Goal: Use online tool/utility: Utilize a website feature to perform a specific function

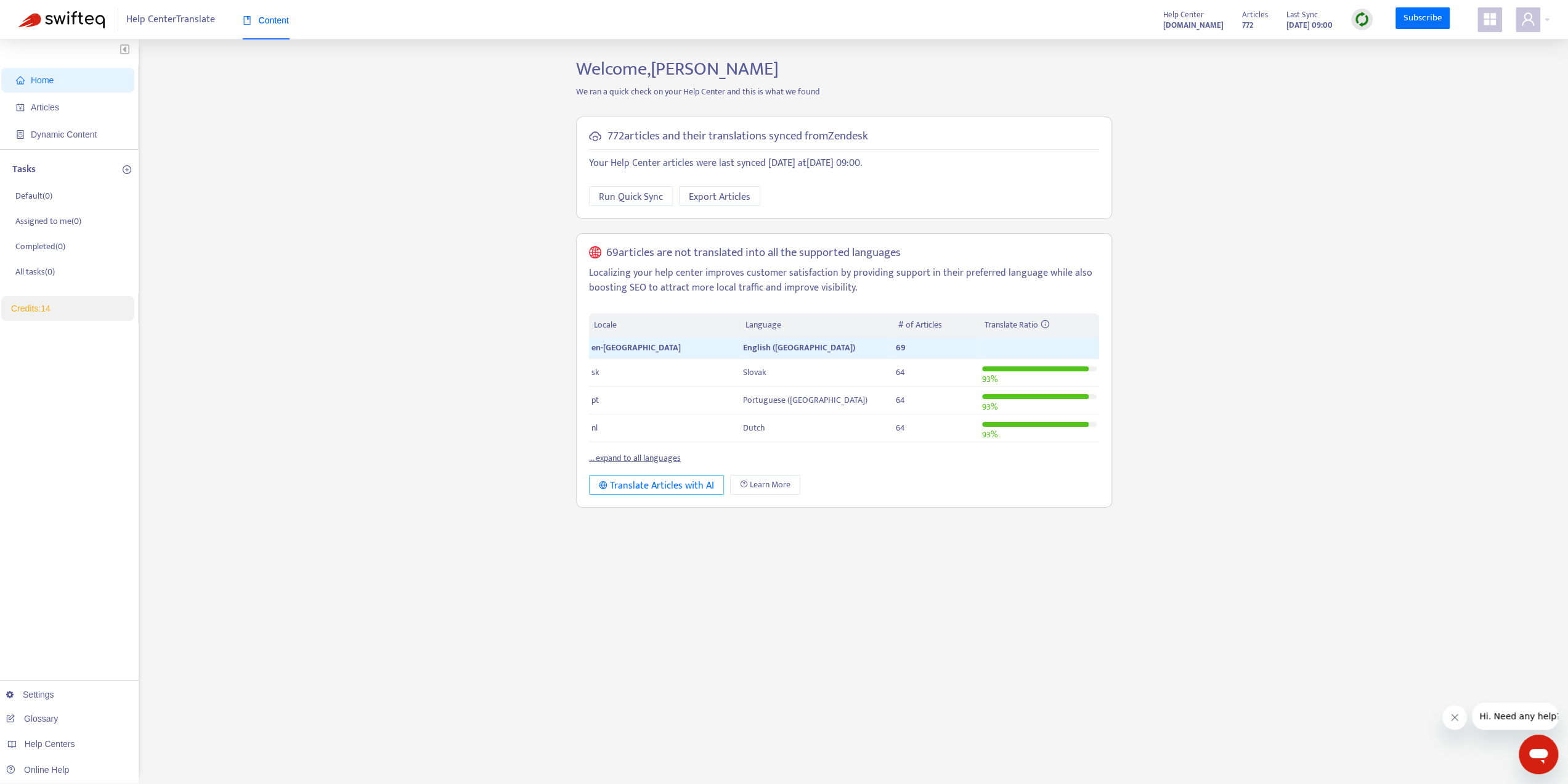
click at [660, 487] on div "Translate Articles with AI" at bounding box center [656, 486] width 115 height 15
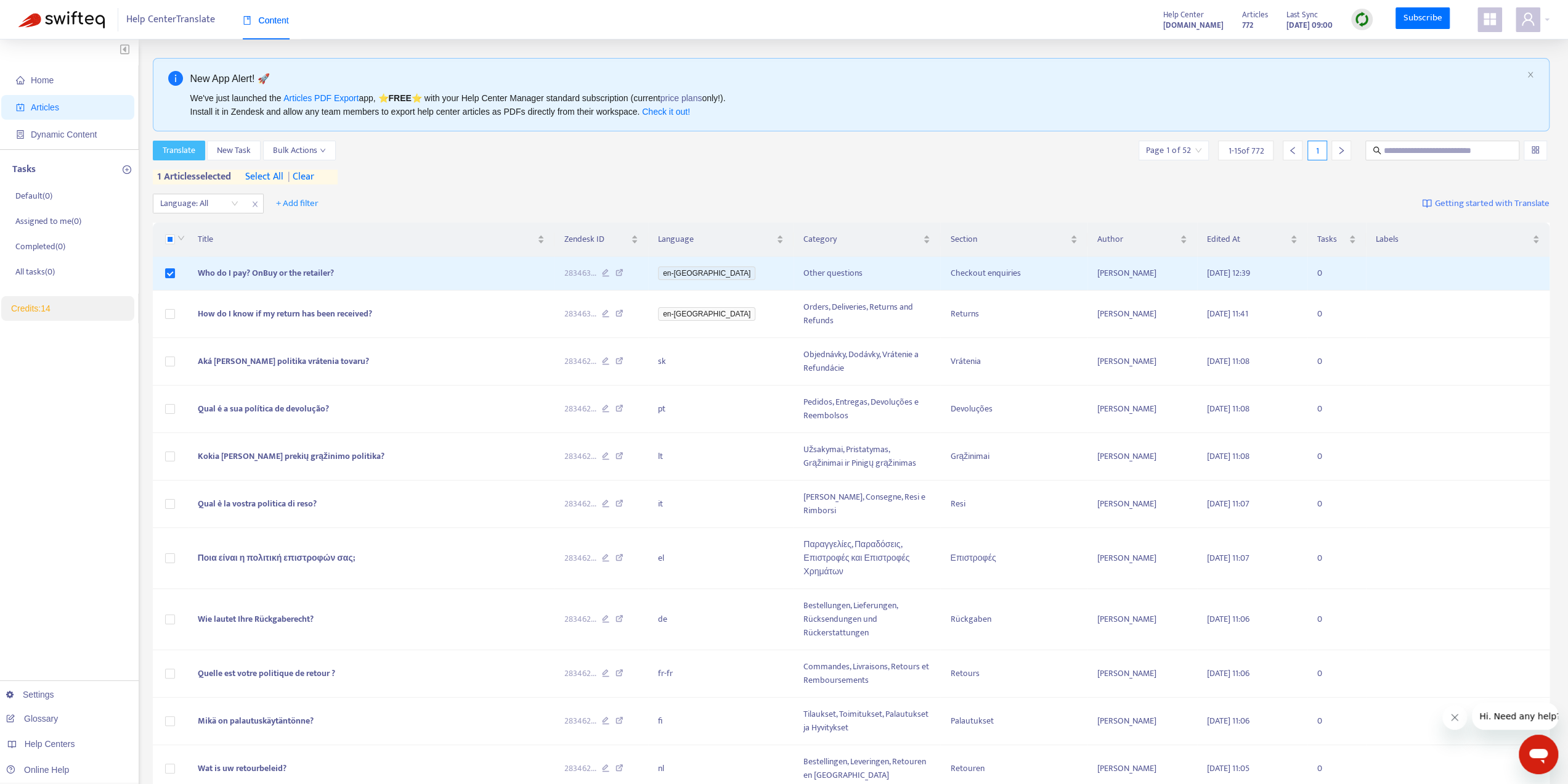
click at [177, 145] on span "Translate" at bounding box center [179, 150] width 32 height 14
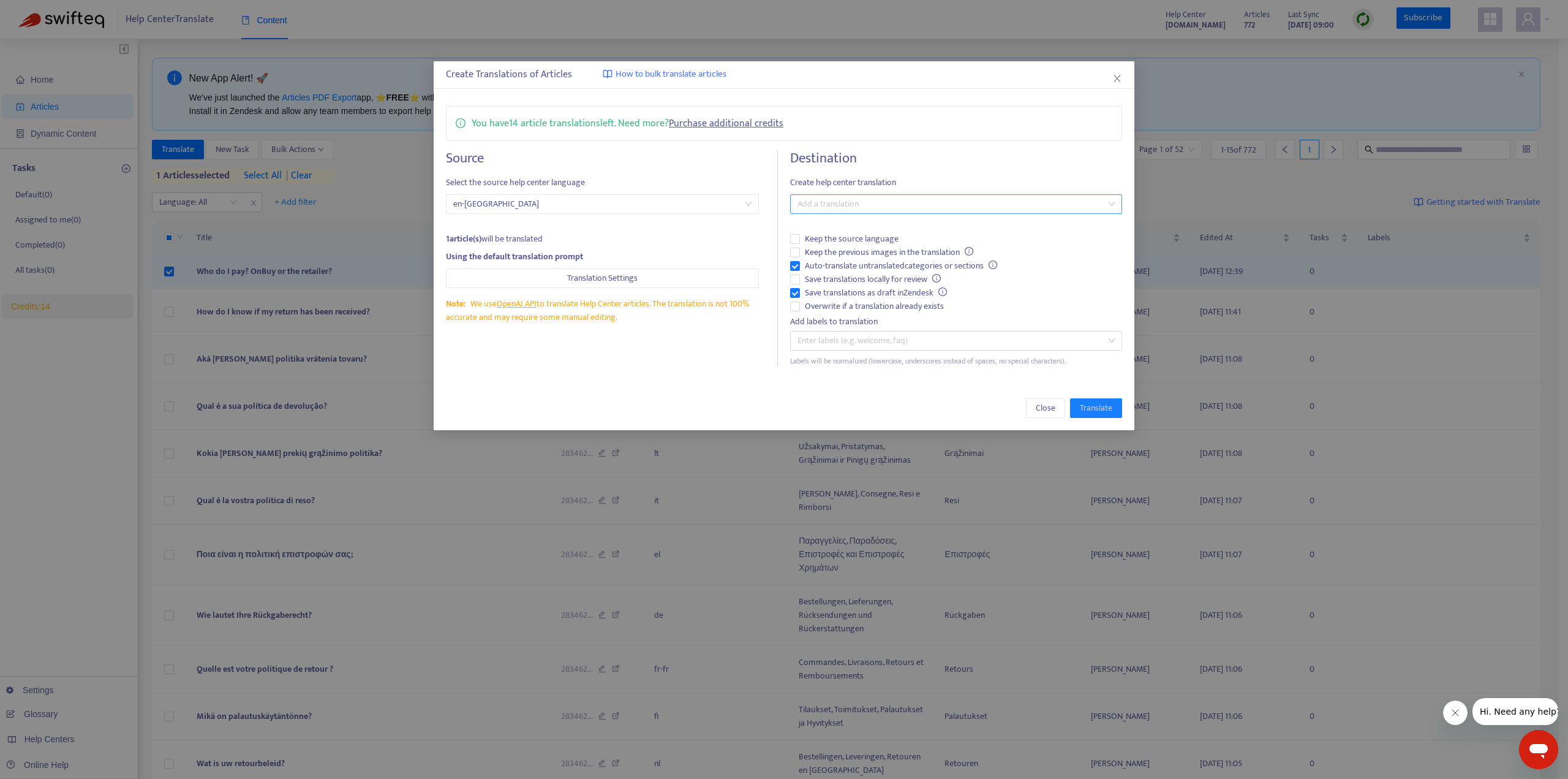
click at [1021, 199] on div at bounding box center [950, 204] width 314 height 14
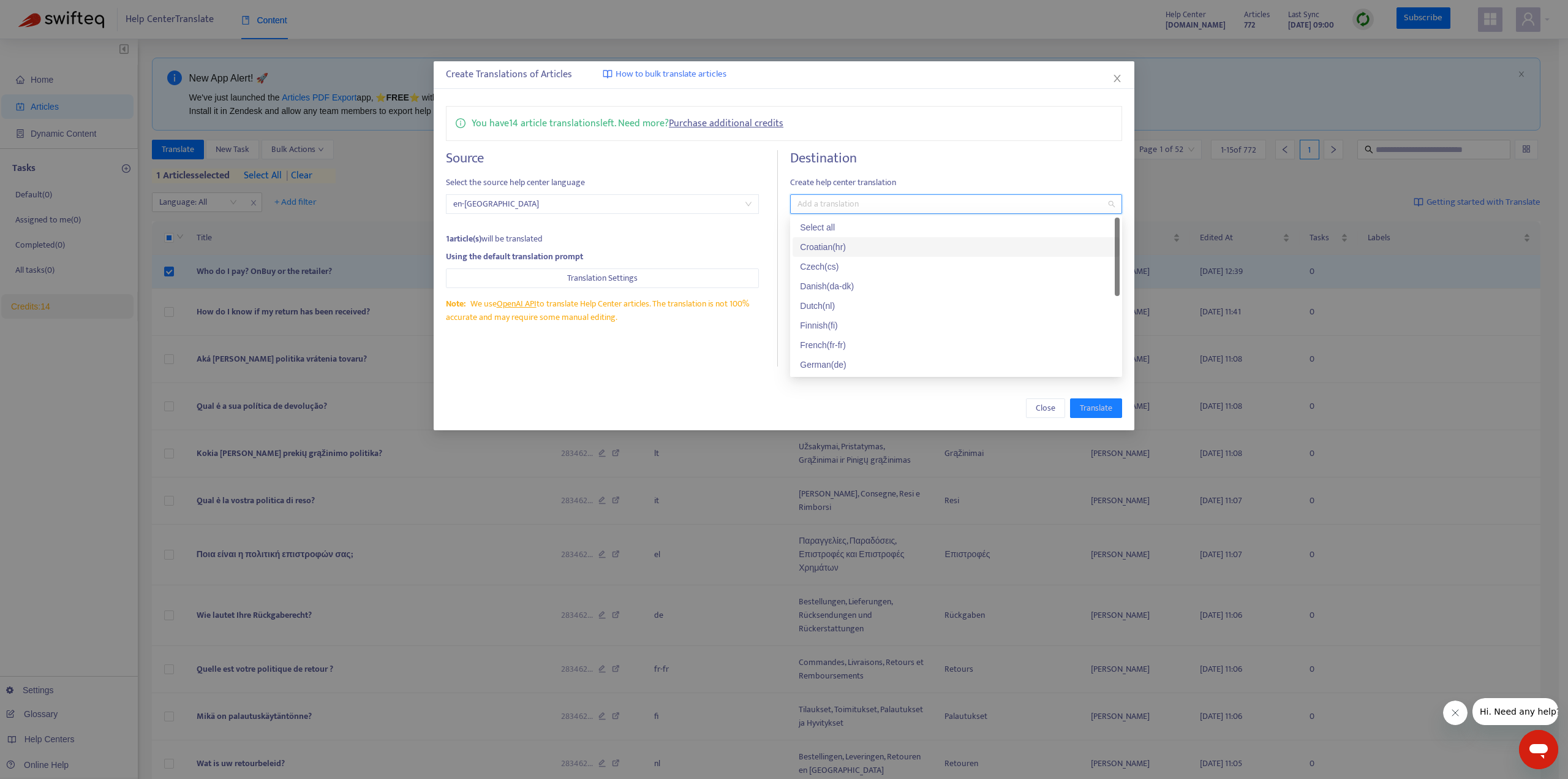
click at [893, 240] on div "Croatian ( hr )" at bounding box center [956, 247] width 312 height 14
click at [876, 263] on div "Czech ( cs )" at bounding box center [956, 266] width 312 height 14
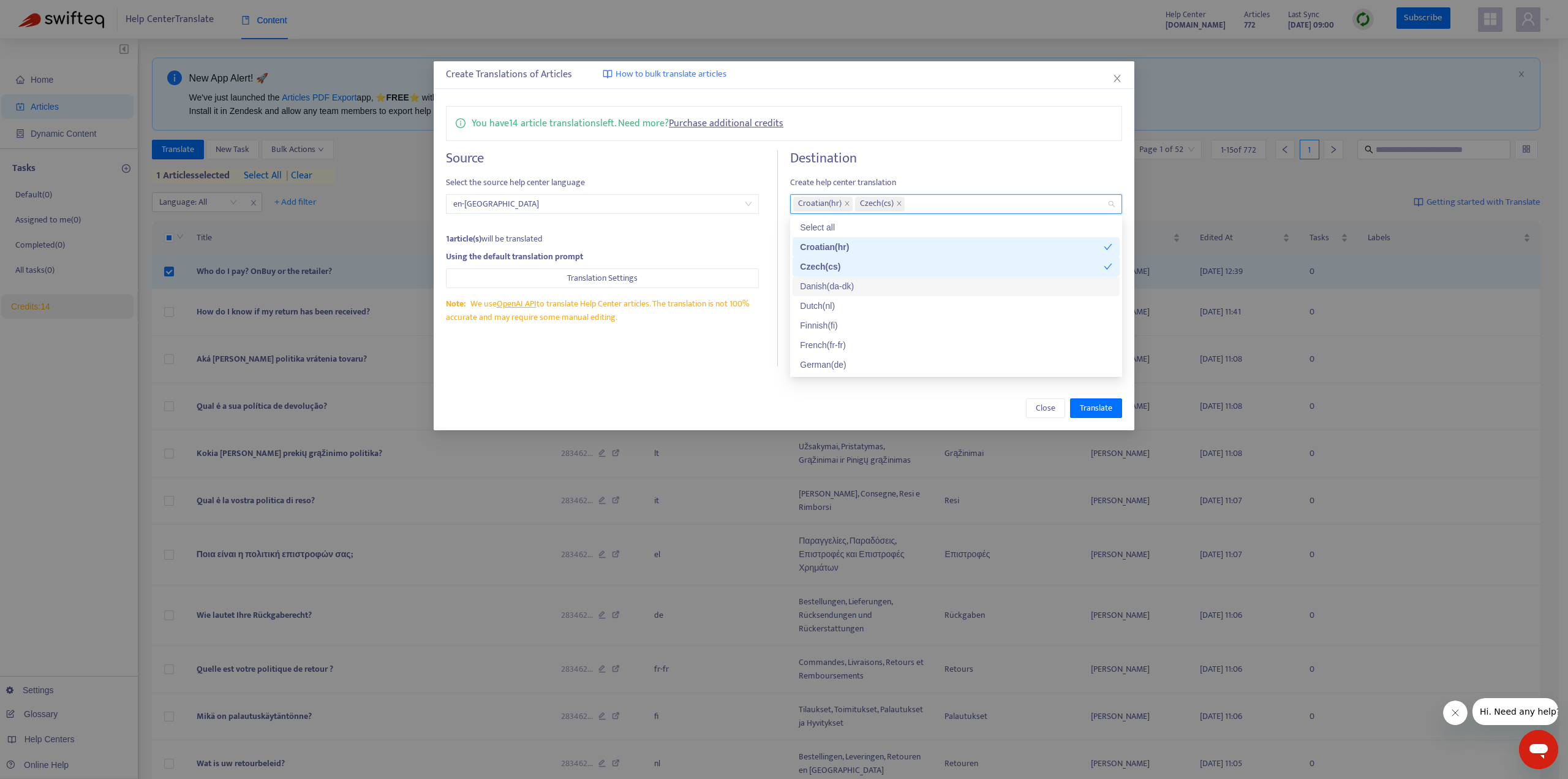
click at [874, 281] on div "Danish ( da-dk )" at bounding box center [956, 286] width 312 height 14
click at [871, 307] on div "Dutch ( nl )" at bounding box center [956, 305] width 312 height 14
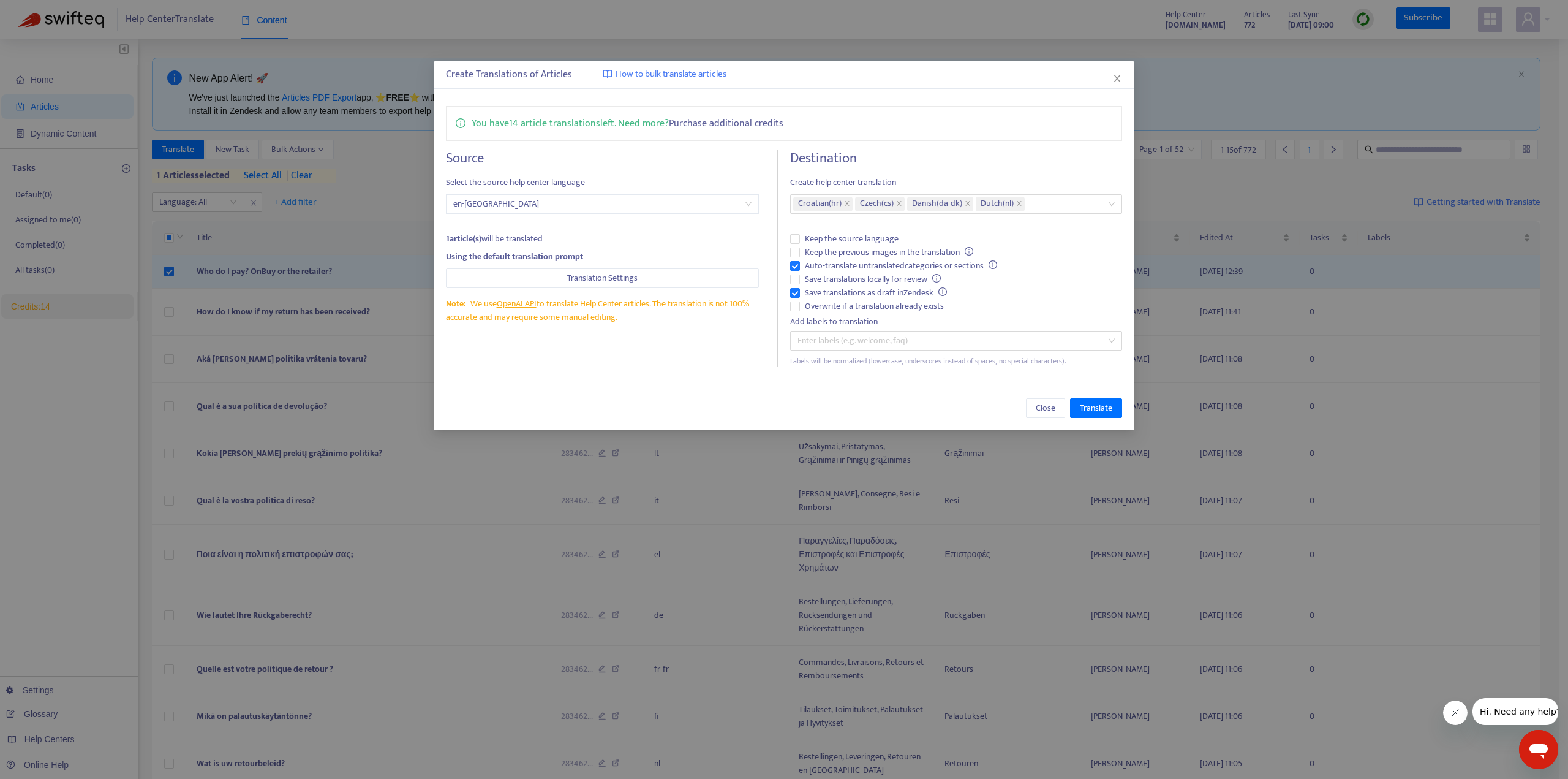
click at [946, 161] on h4 "Destination" at bounding box center [955, 158] width 332 height 16
click at [1063, 203] on div "Croatian ( hr ) Czech ( cs ) Danish ( da-dk ) Dutch ( nl )" at bounding box center [950, 204] width 314 height 17
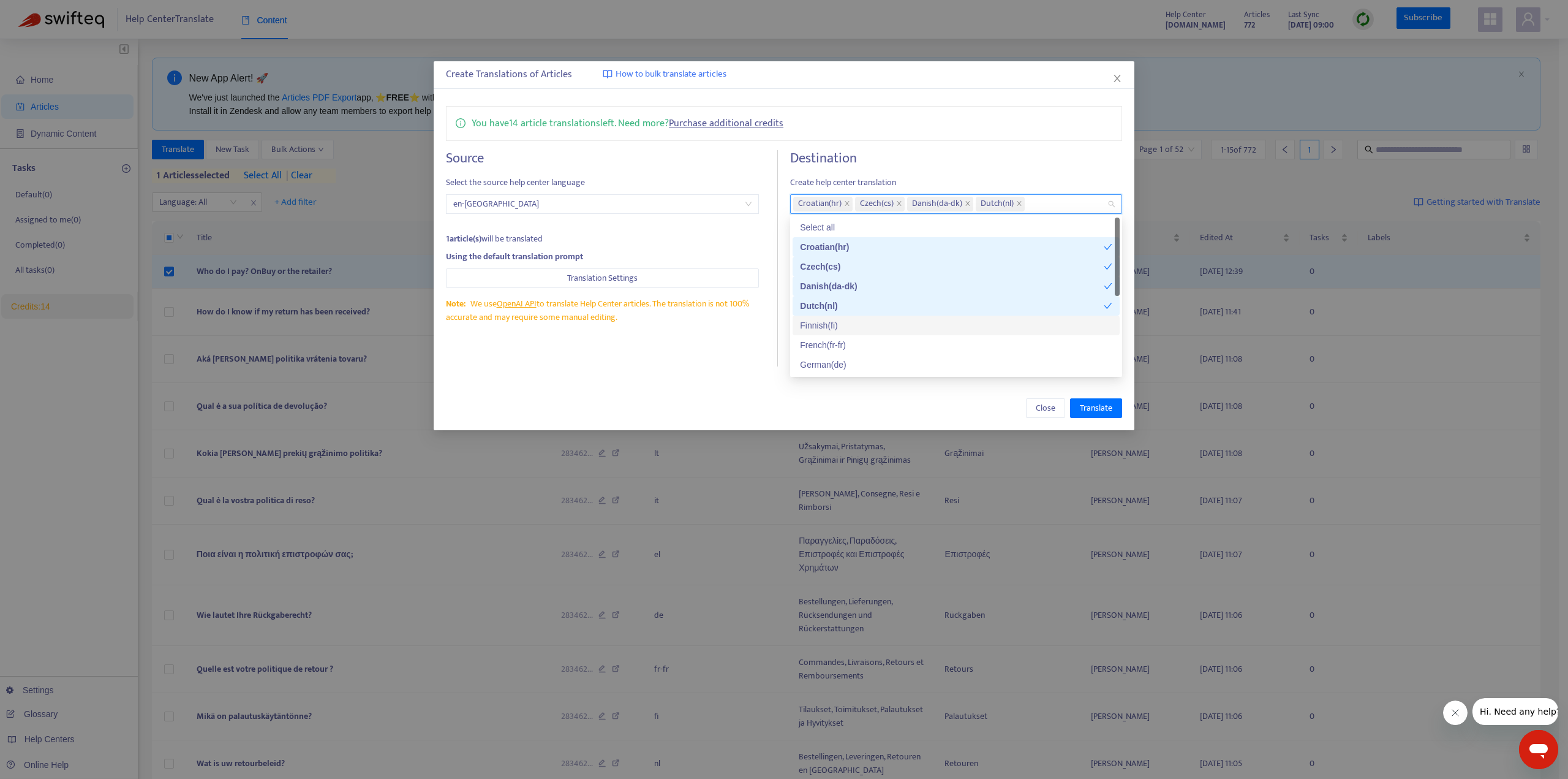
click at [838, 322] on div "Finnish ( fi )" at bounding box center [956, 325] width 312 height 14
click at [838, 344] on div "French ( fr-fr )" at bounding box center [956, 345] width 312 height 14
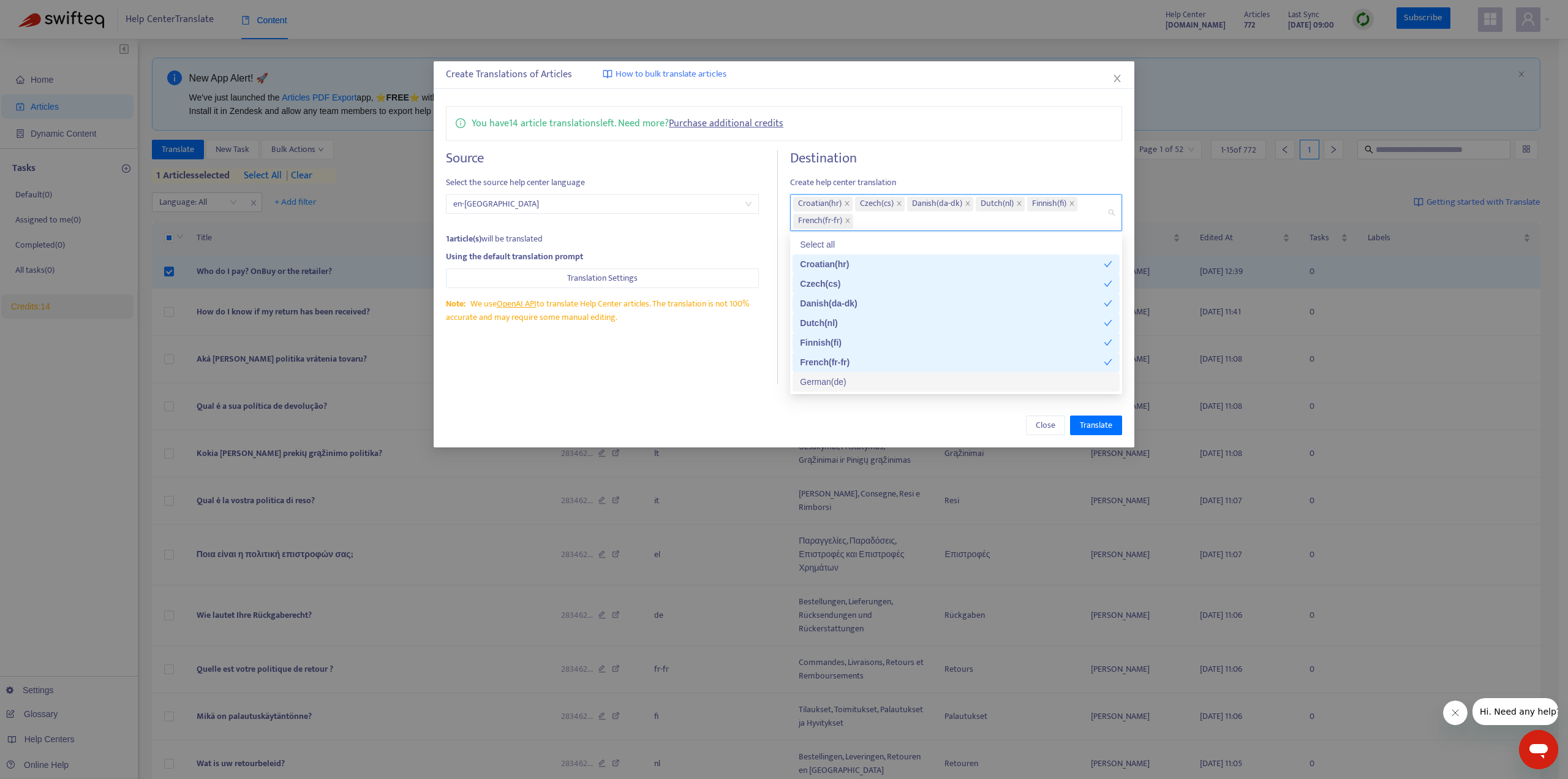
click at [834, 379] on div "German ( de )" at bounding box center [956, 382] width 312 height 14
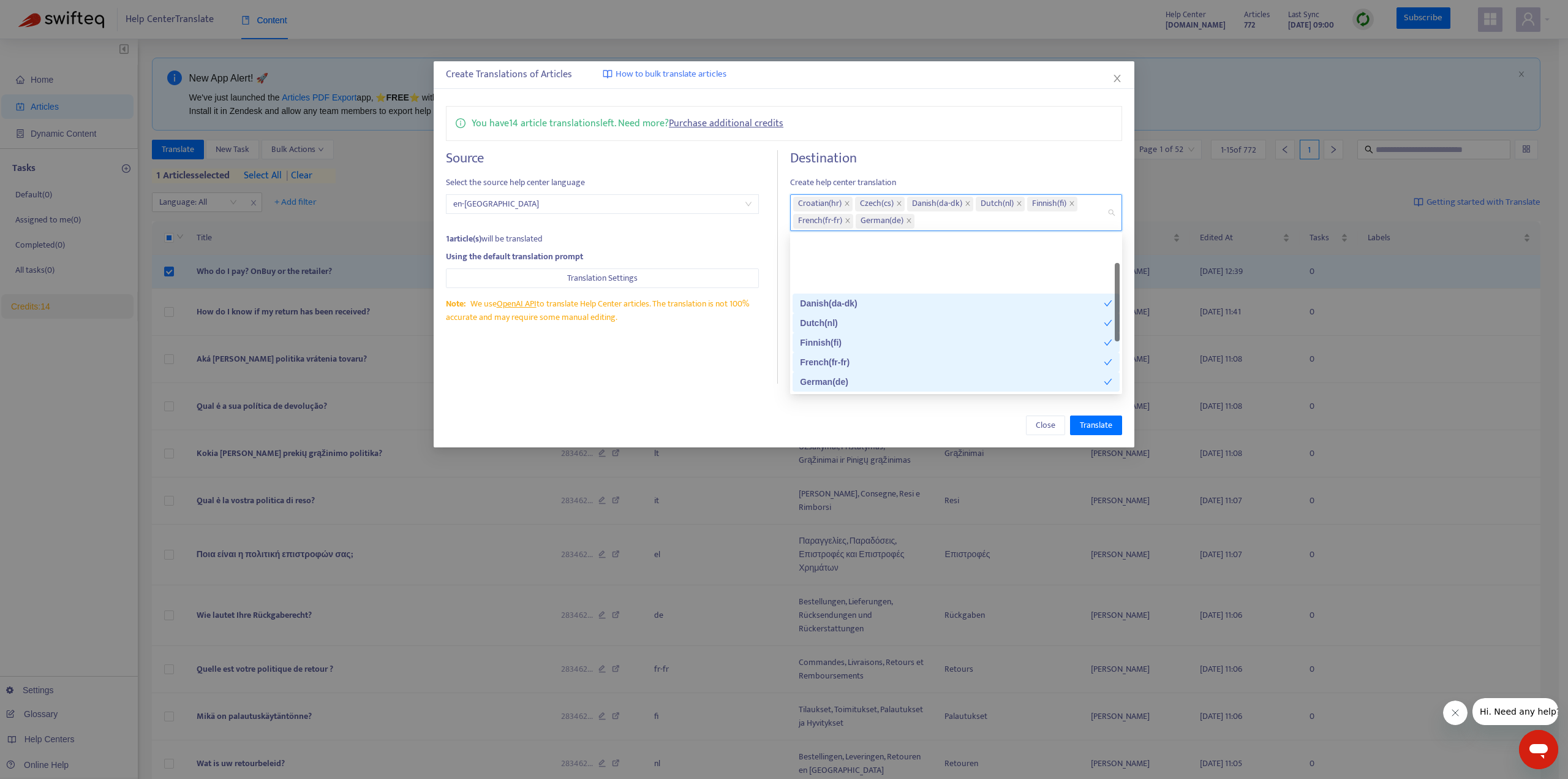
scroll to position [61, 0]
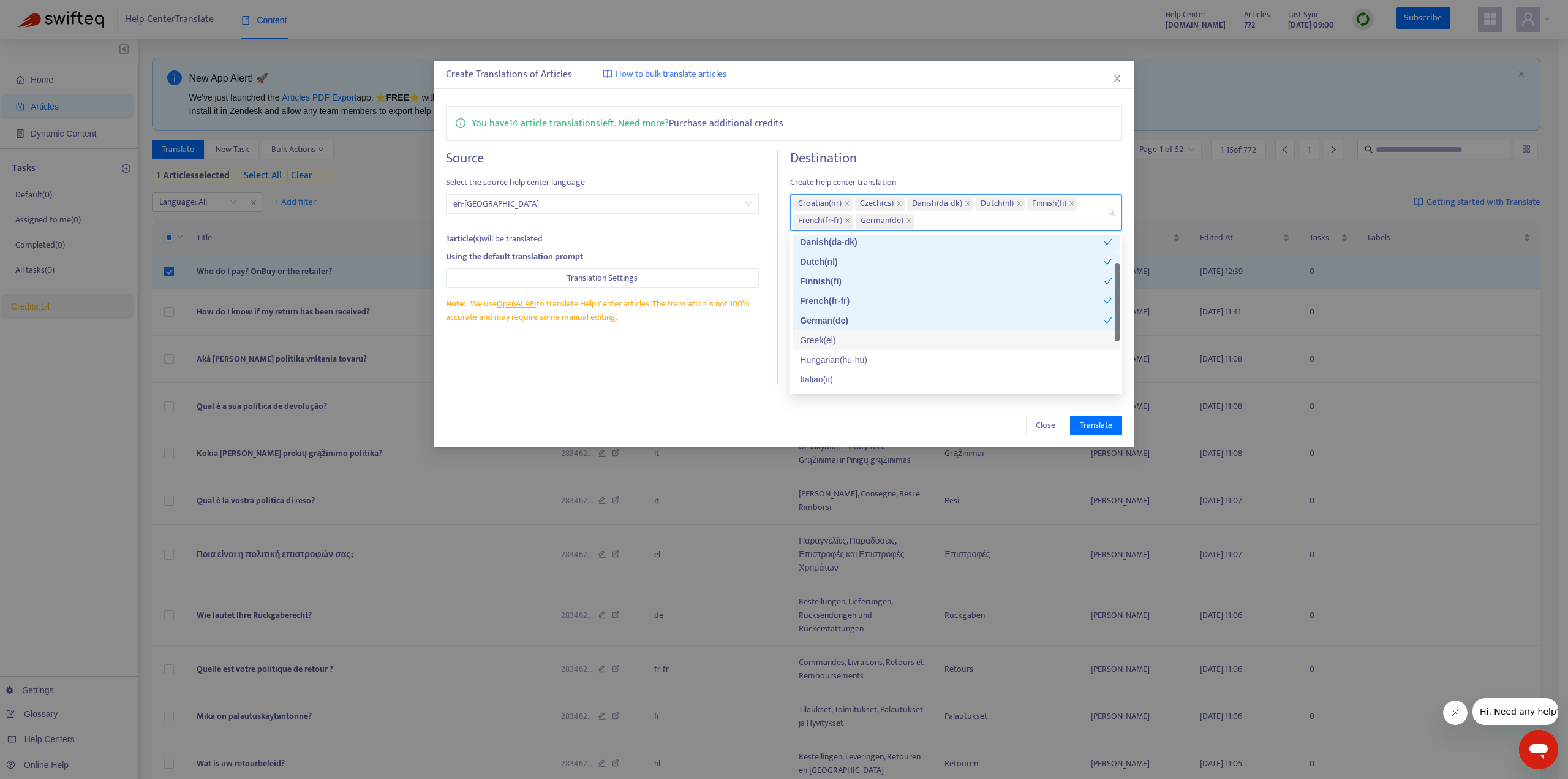
click at [832, 344] on div "Greek ( el )" at bounding box center [956, 340] width 312 height 14
drag, startPoint x: 829, startPoint y: 357, endPoint x: 827, endPoint y: 363, distance: 6.3
click at [829, 357] on div "Hungarian ( hu-hu )" at bounding box center [956, 360] width 312 height 14
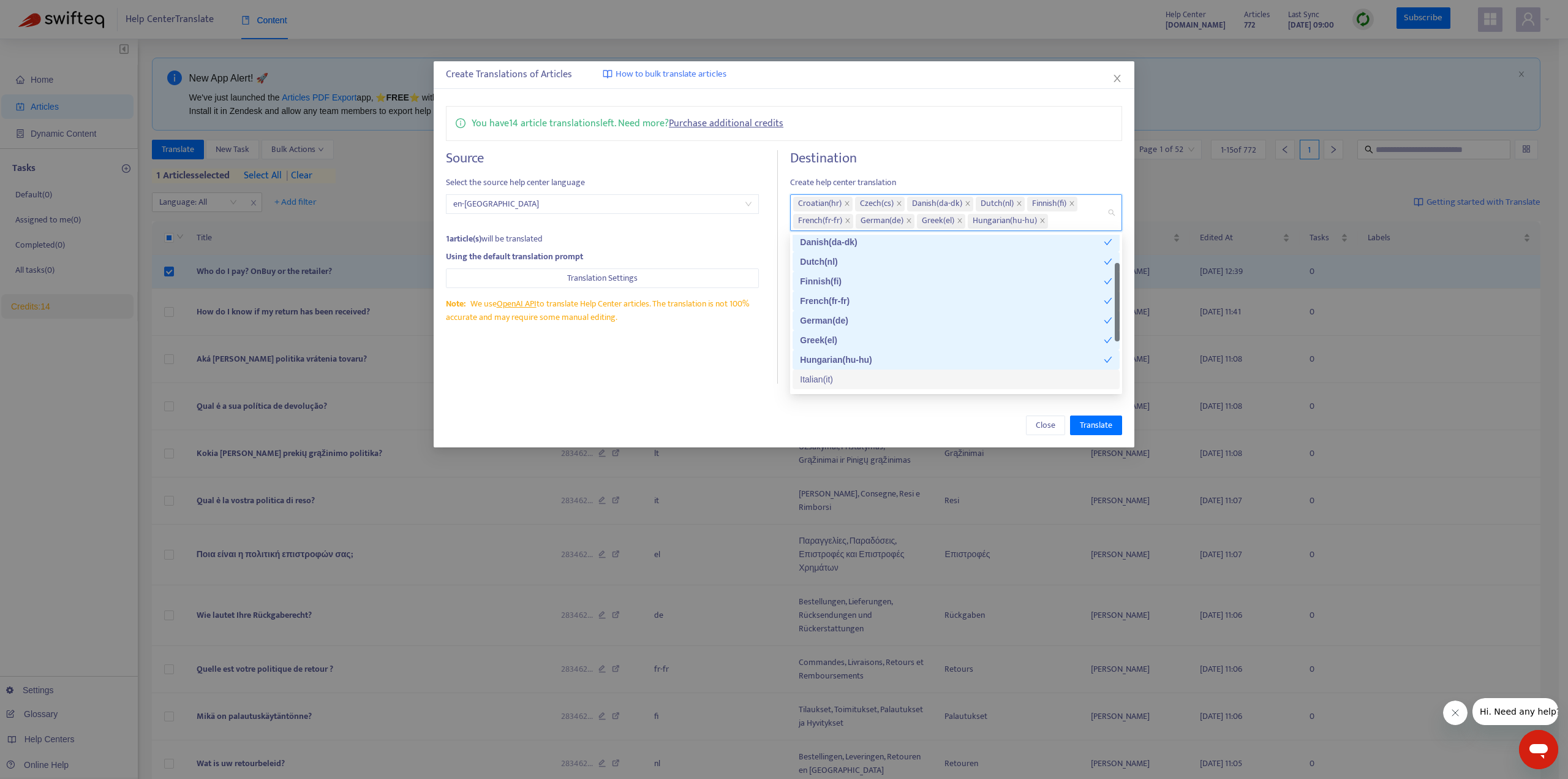
click at [820, 379] on div "Italian ( it )" at bounding box center [956, 379] width 312 height 14
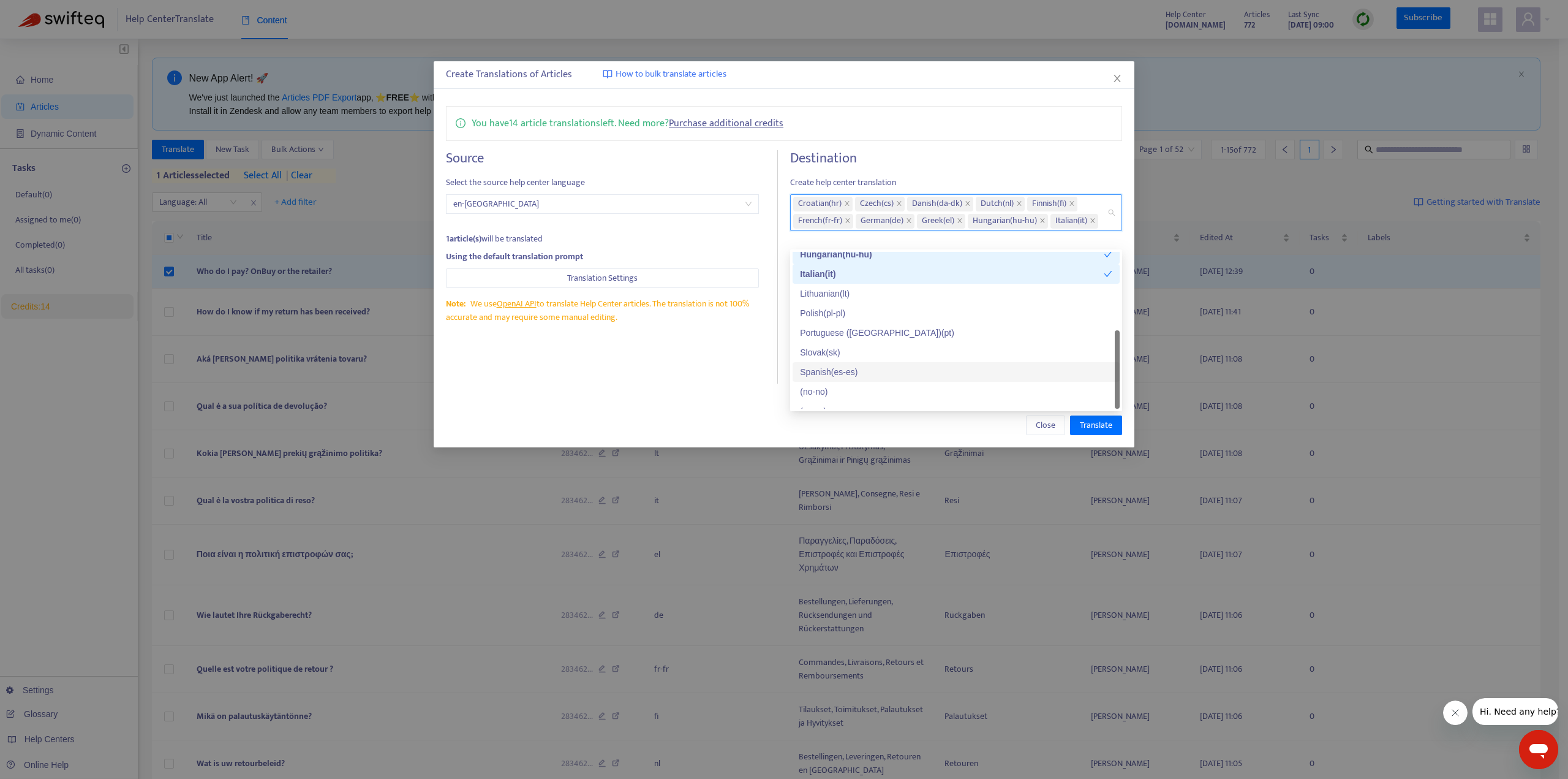
scroll to position [196, 0]
click at [820, 378] on div "( no-no )" at bounding box center [956, 379] width 312 height 14
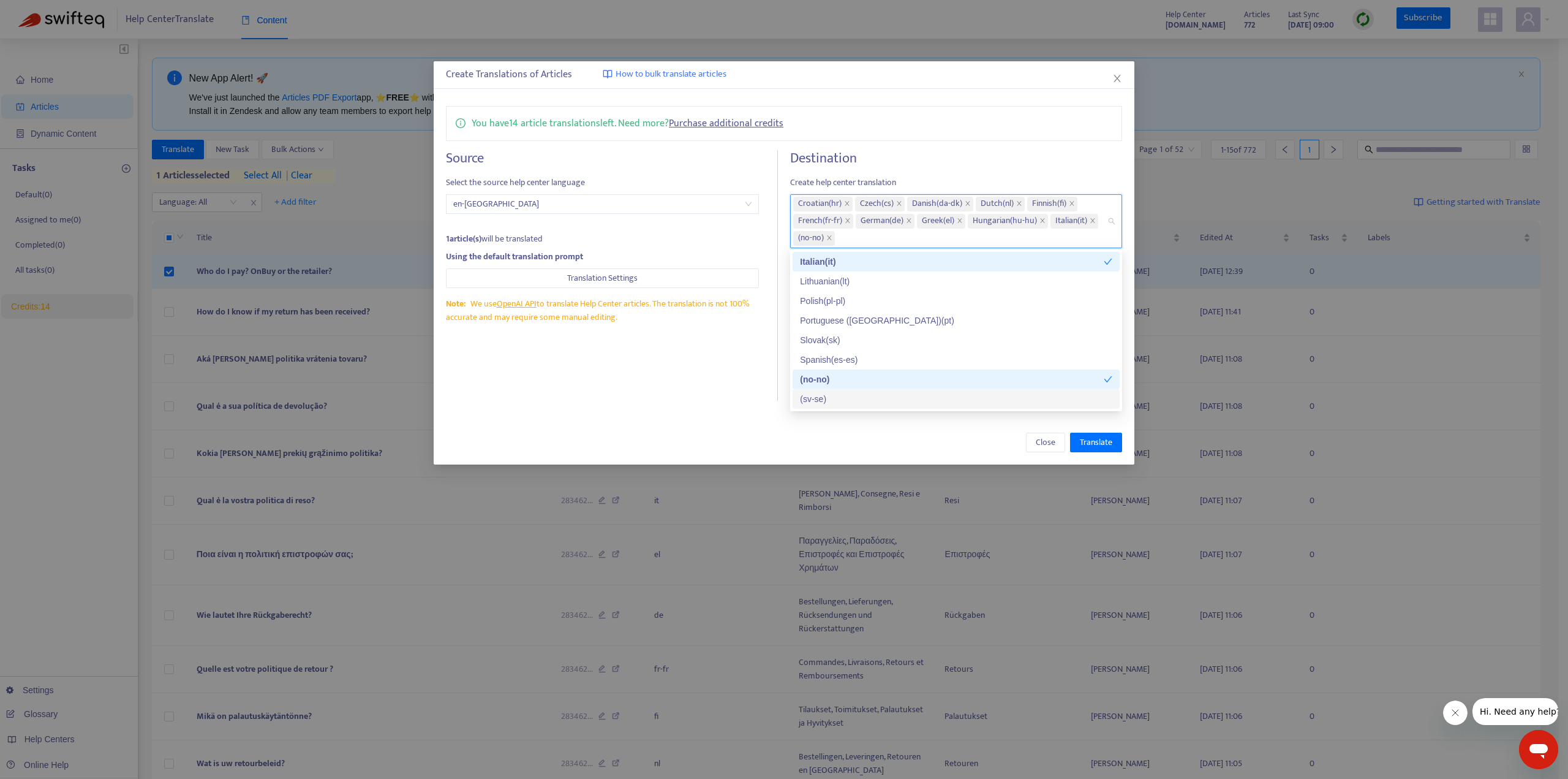
drag, startPoint x: 820, startPoint y: 399, endPoint x: 823, endPoint y: 377, distance: 22.2
click at [820, 399] on div "( sv-se )" at bounding box center [956, 399] width 312 height 14
click at [826, 358] on div "Spanish ( es-es )" at bounding box center [956, 360] width 312 height 14
click at [827, 339] on div "Slovak ( sk )" at bounding box center [956, 340] width 312 height 14
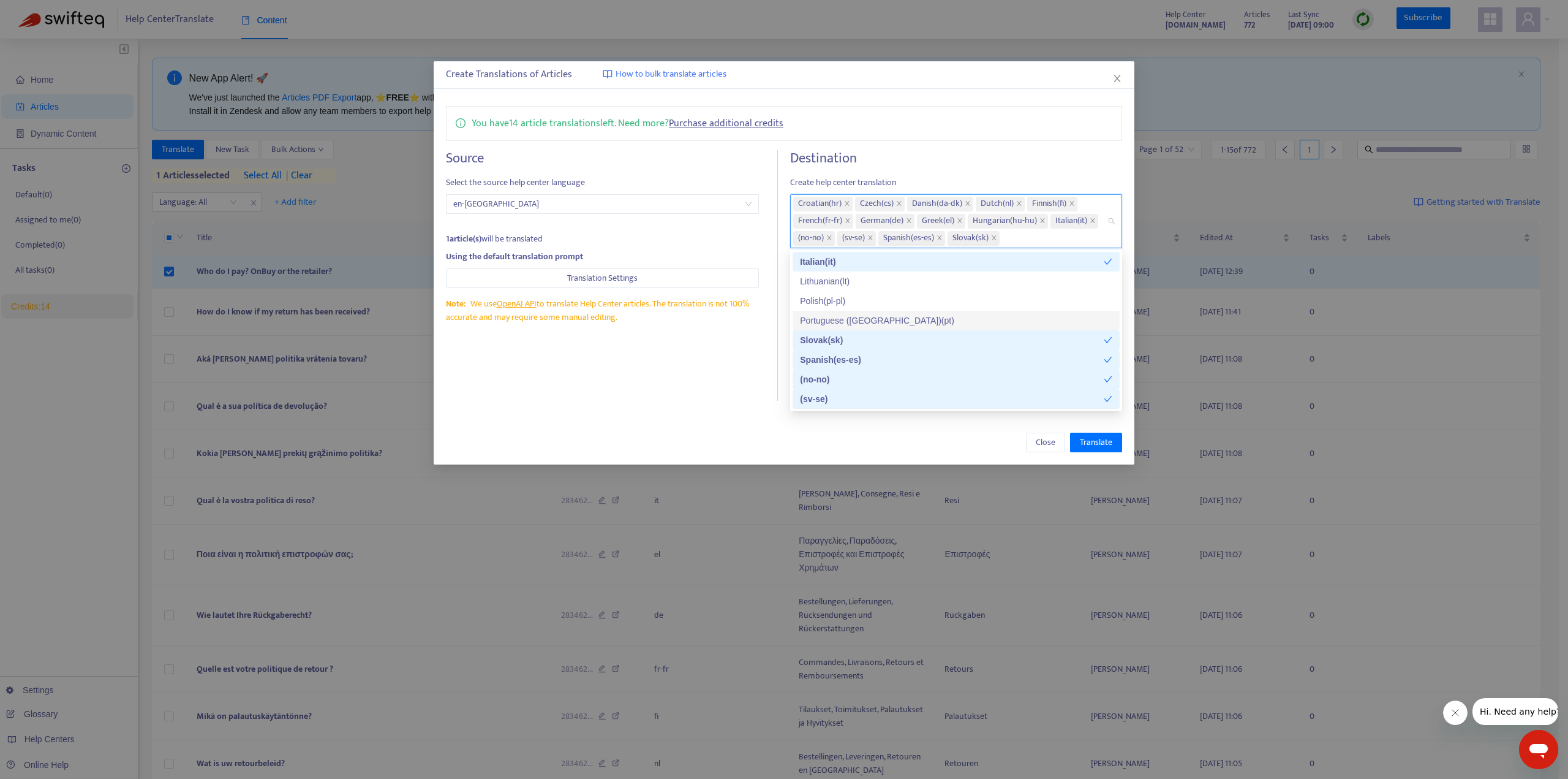
click at [833, 317] on div "Portuguese ([GEOGRAPHIC_DATA]) ( pt )" at bounding box center [956, 321] width 312 height 14
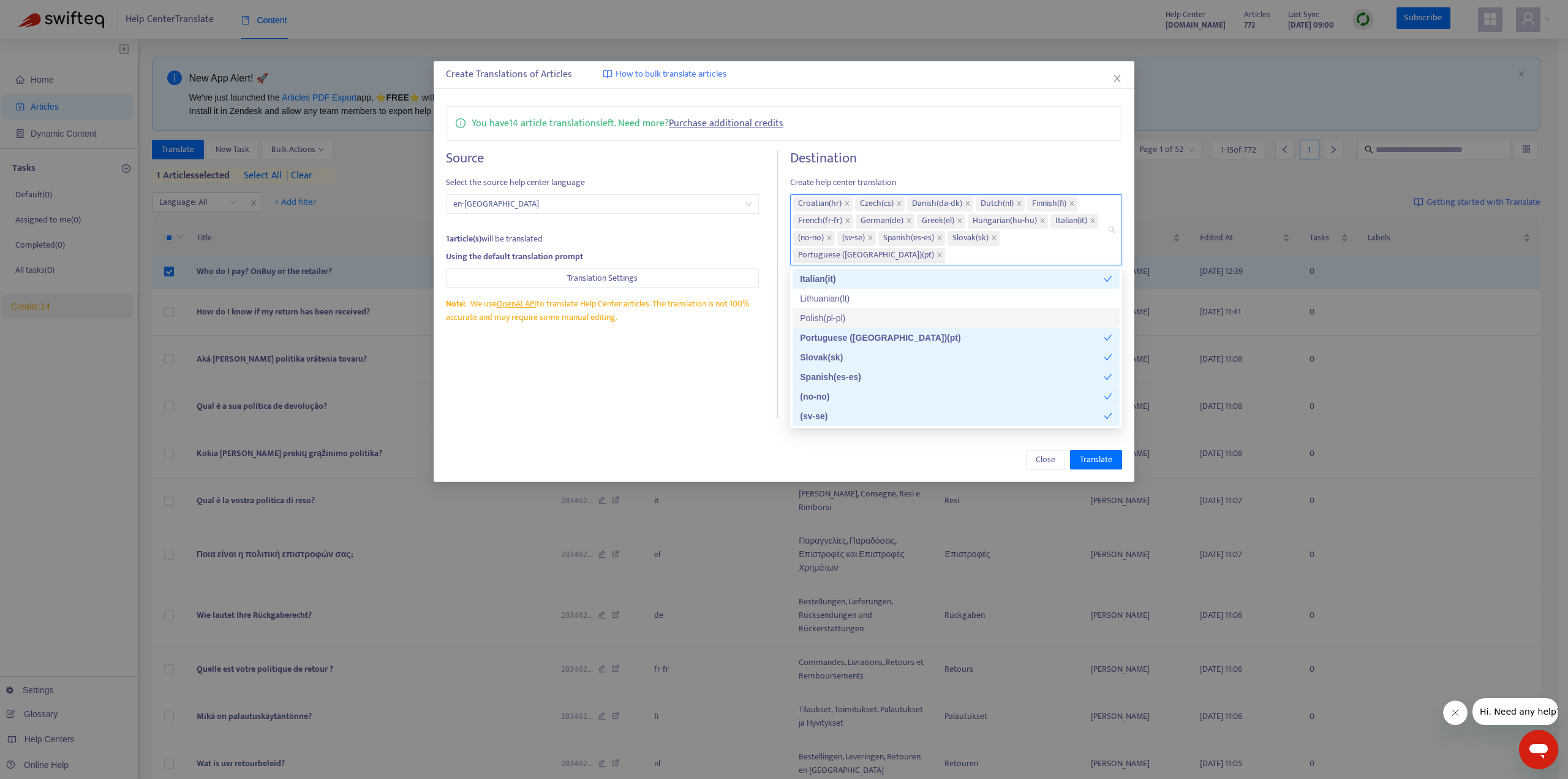
click at [833, 316] on div "Polish ( pl-pl )" at bounding box center [956, 318] width 312 height 14
click at [837, 296] on div "Lithuanian ( lt )" at bounding box center [956, 299] width 312 height 14
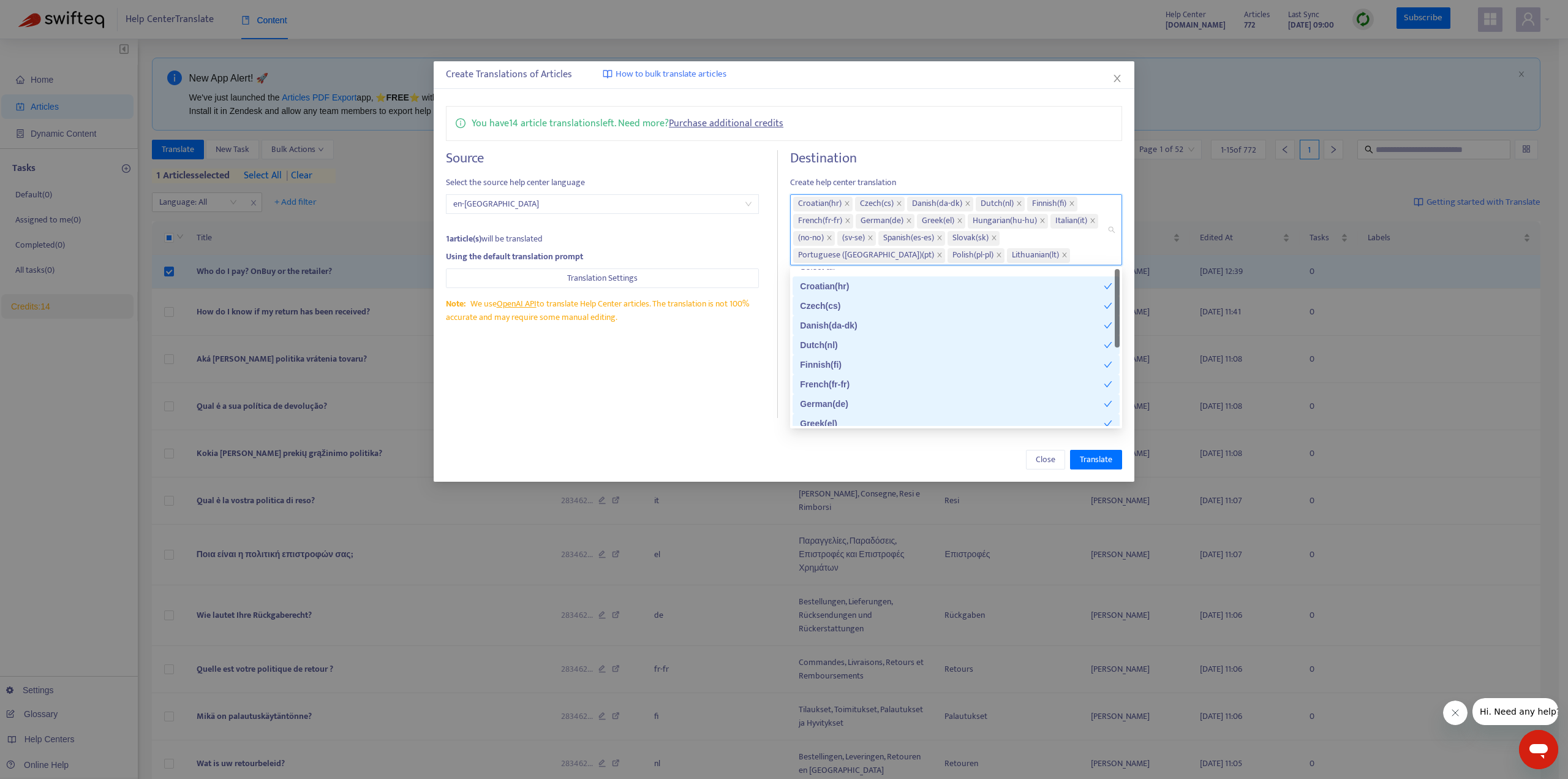
scroll to position [0, 0]
click at [831, 279] on div "Select all" at bounding box center [956, 279] width 312 height 14
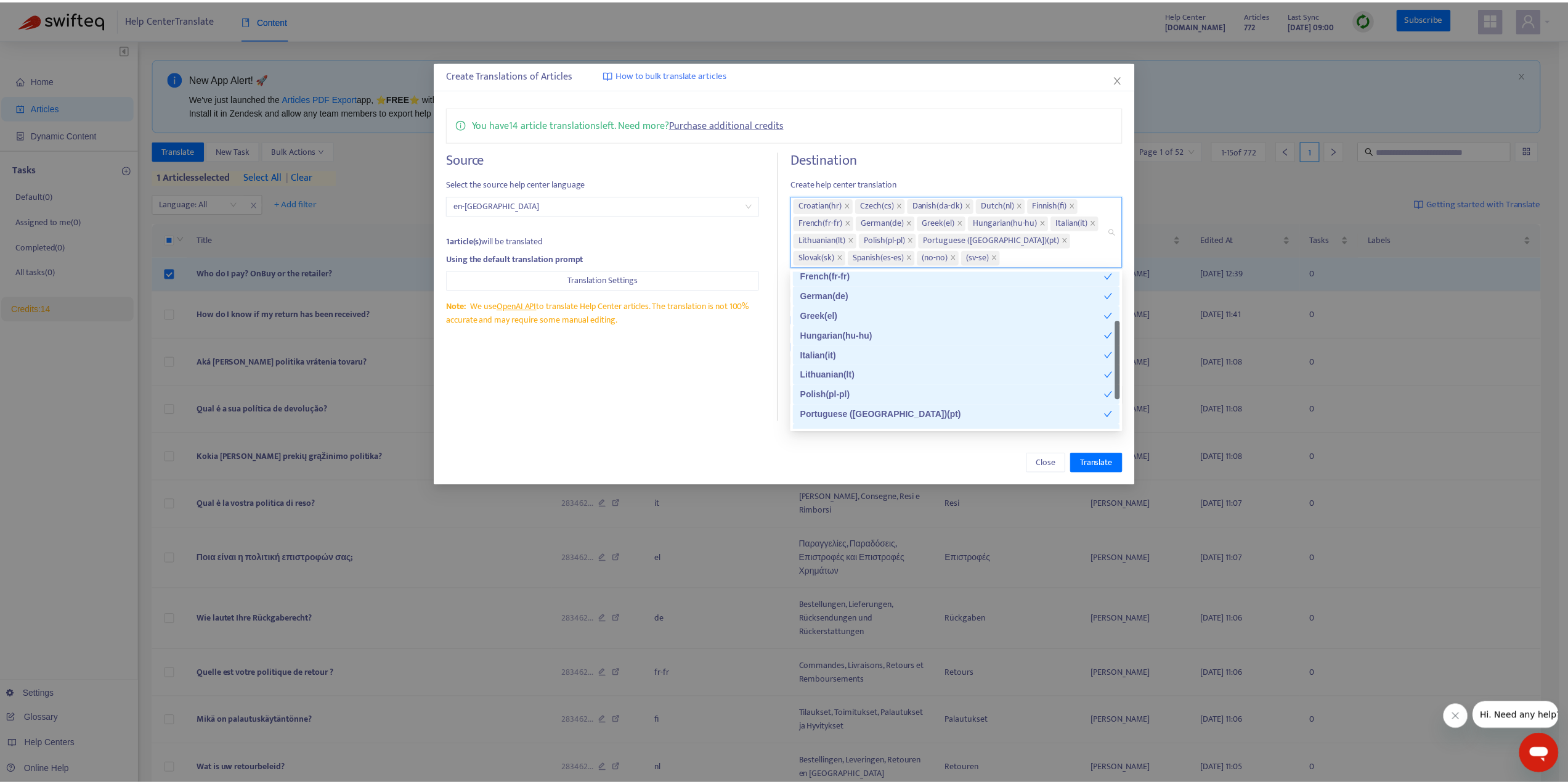
scroll to position [197, 0]
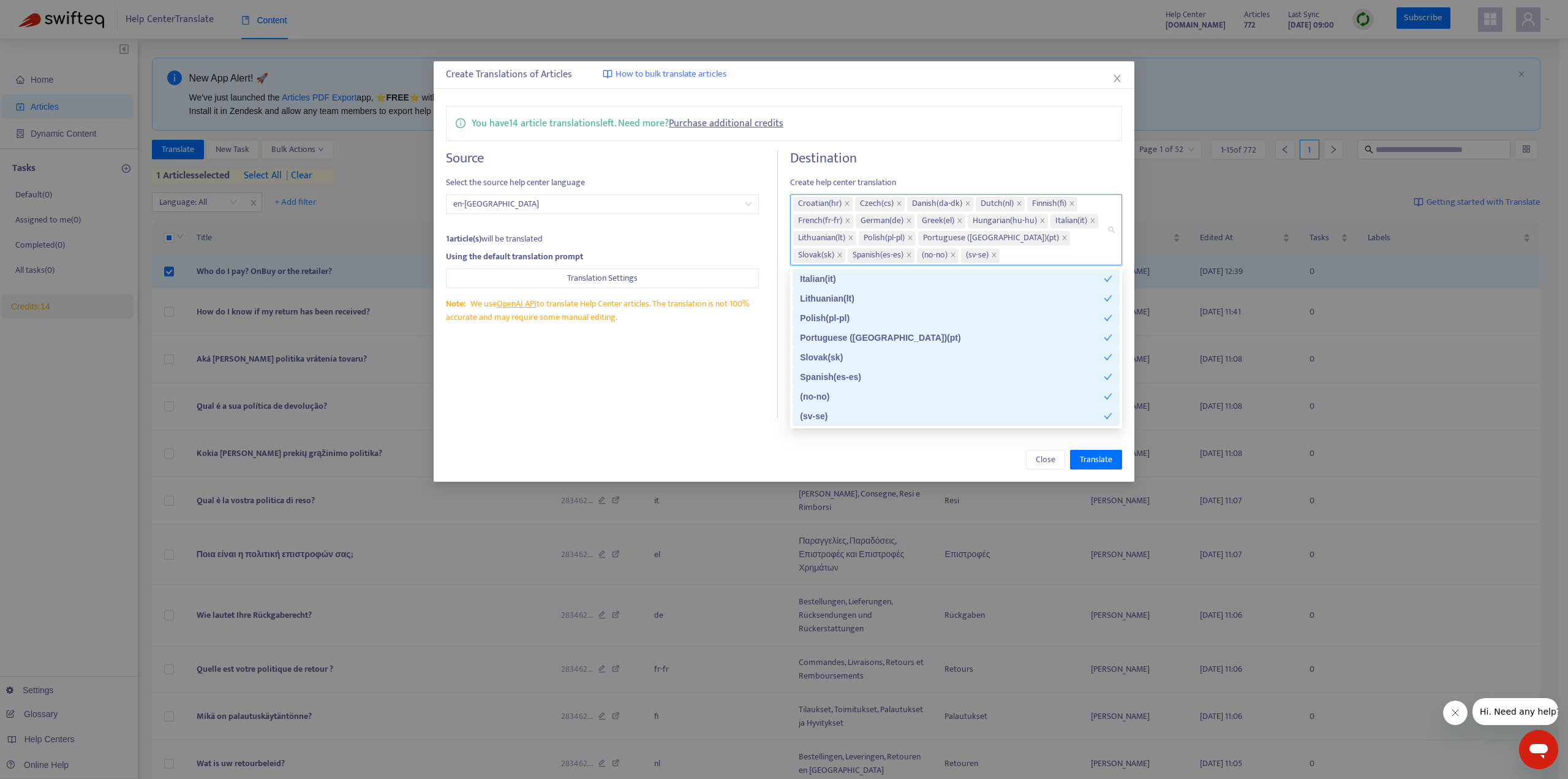
click at [983, 450] on div "Close Translate" at bounding box center [784, 459] width 676 height 20
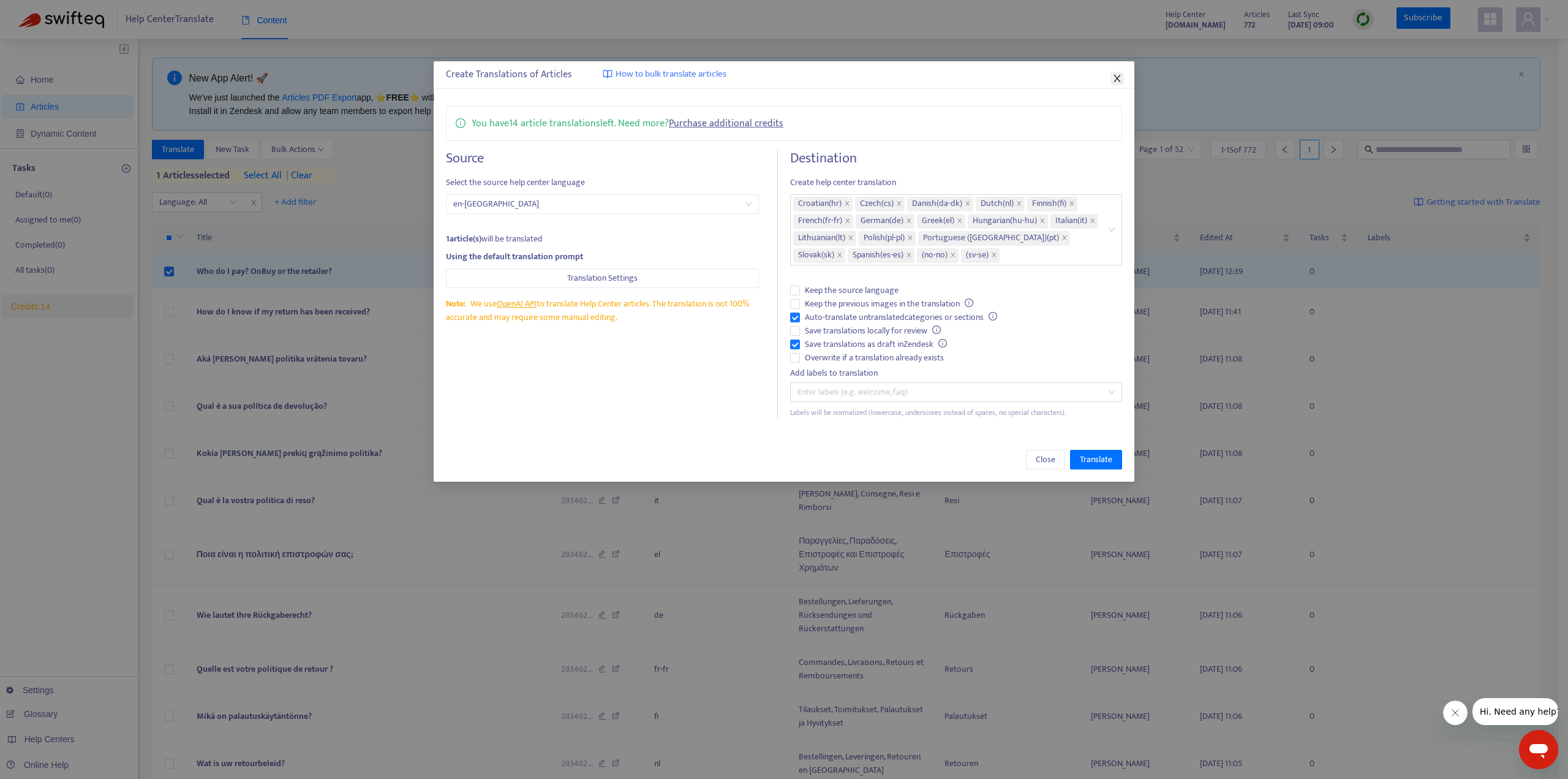
click at [1117, 77] on icon "close" at bounding box center [1117, 78] width 7 height 8
